Goal: Information Seeking & Learning: Learn about a topic

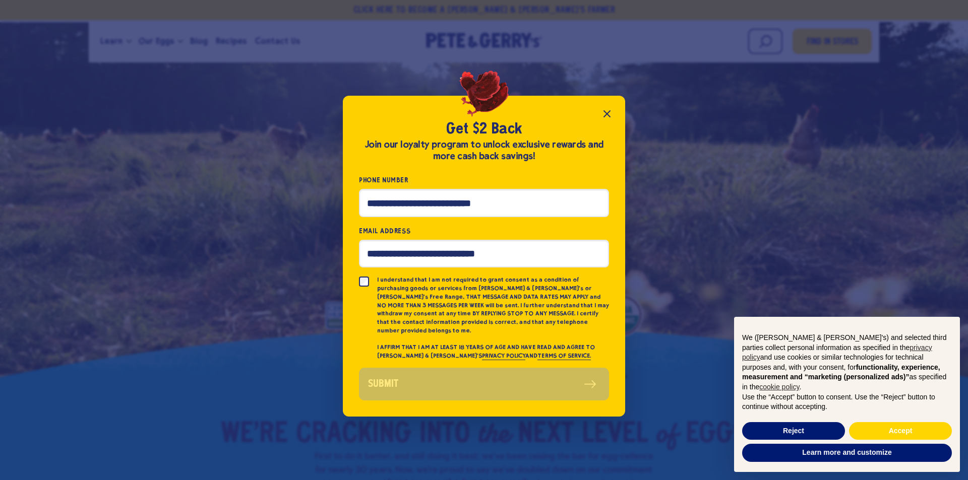
click at [604, 120] on icon "Close popup" at bounding box center [607, 114] width 12 height 12
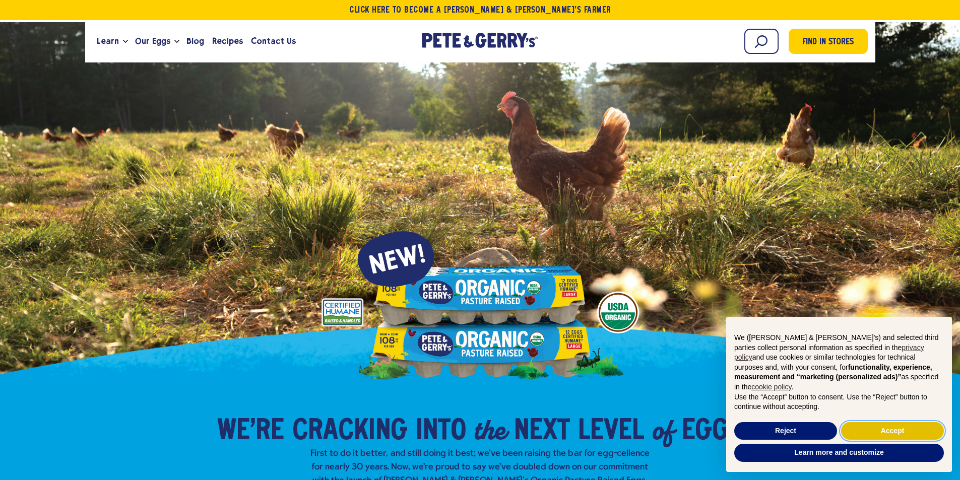
click at [885, 432] on button "Accept" at bounding box center [892, 431] width 103 height 18
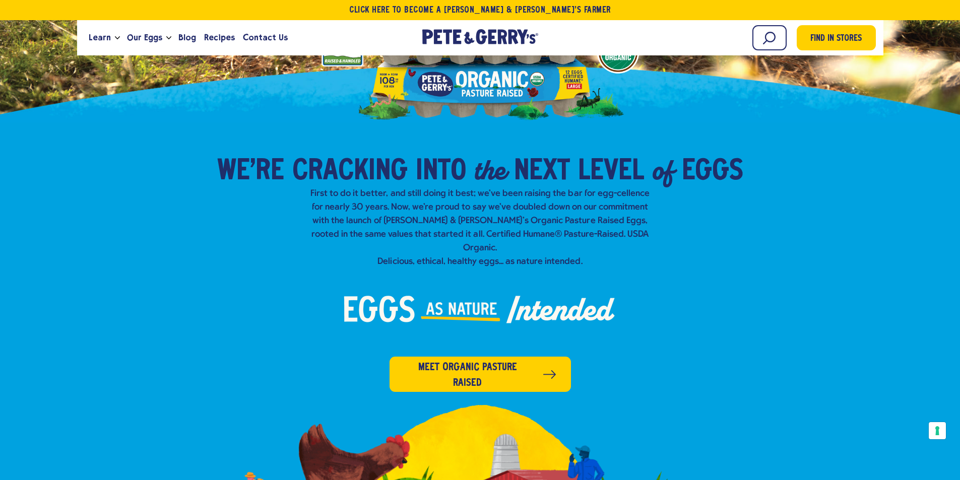
scroll to position [252, 0]
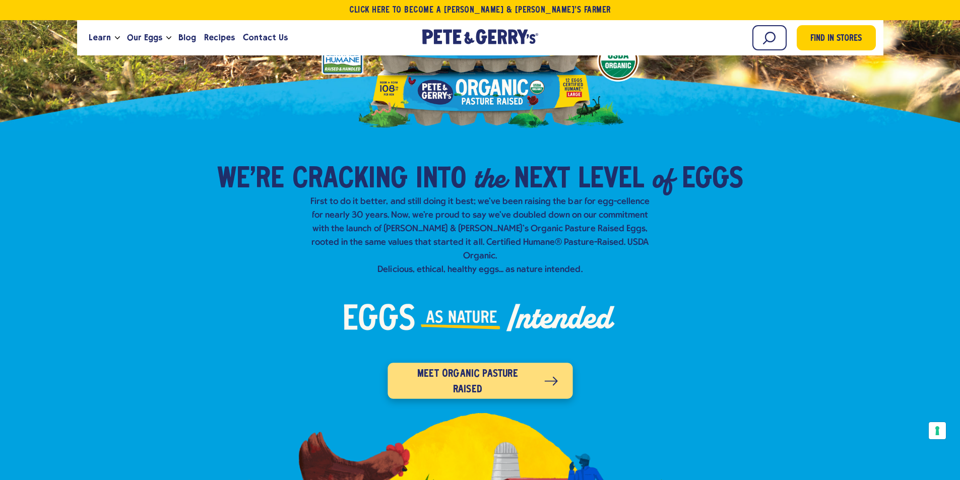
click at [422, 373] on span "Meet organic pasture raised" at bounding box center [468, 382] width 130 height 32
